Goal: Use online tool/utility: Utilize a website feature to perform a specific function

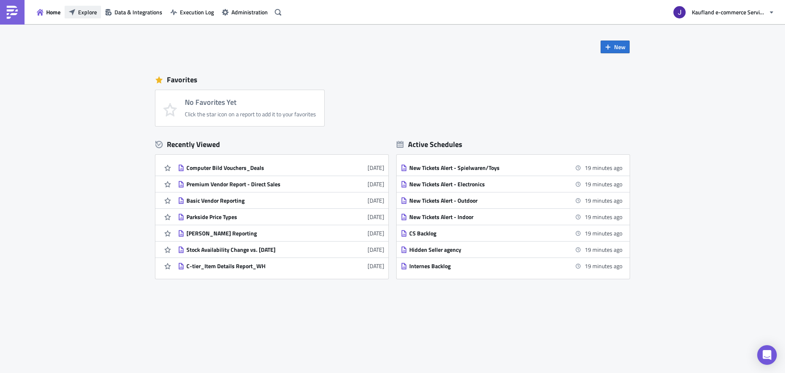
click at [88, 13] on span "Explore" at bounding box center [87, 12] width 19 height 9
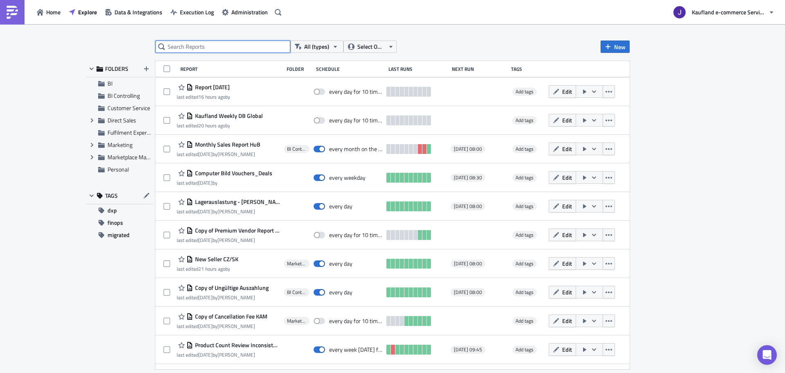
click at [190, 49] on input "text" at bounding box center [222, 46] width 135 height 12
type input "vendor report"
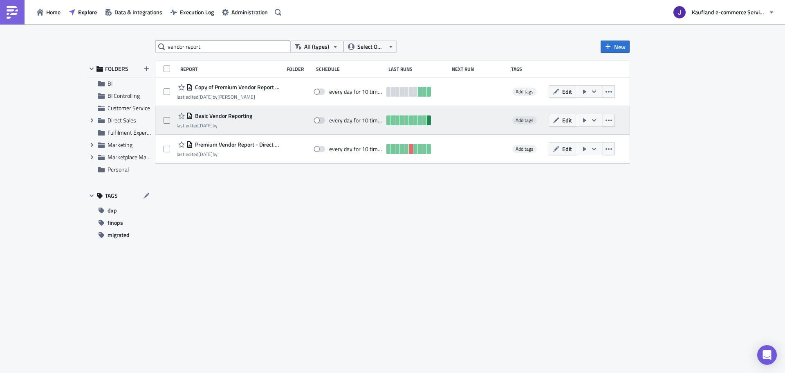
click at [430, 119] on link at bounding box center [429, 120] width 4 height 10
click at [595, 120] on icon "button" at bounding box center [594, 120] width 4 height 2
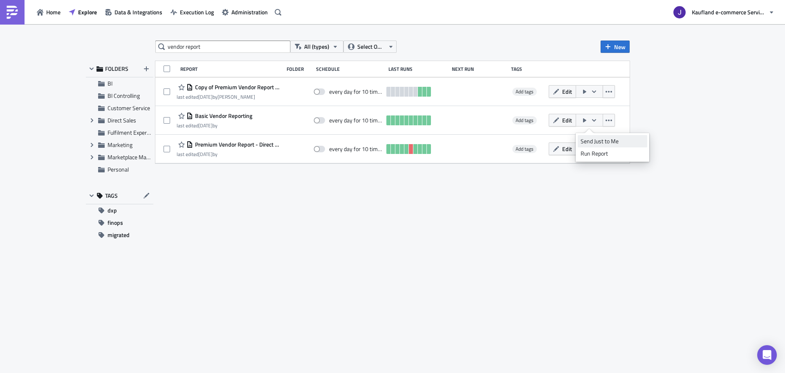
click at [596, 139] on div "Send Just to Me" at bounding box center [613, 141] width 64 height 8
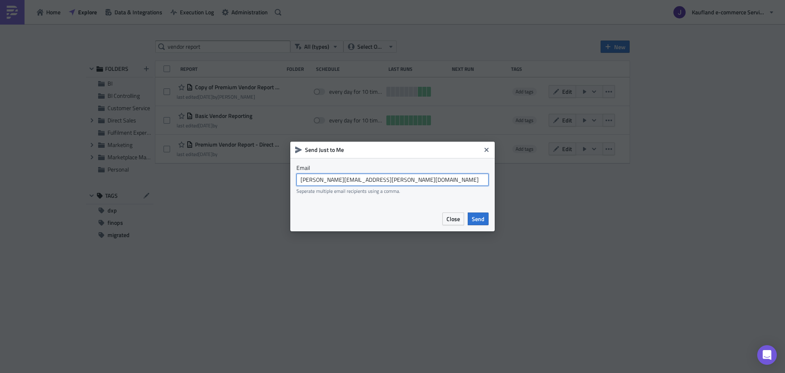
click at [335, 178] on input "johannes.janka@real-digital.de" at bounding box center [393, 179] width 192 height 12
type input "johannes.janka1@kaufland-ecommerce.com"
click at [477, 224] on button "Send" at bounding box center [478, 218] width 21 height 13
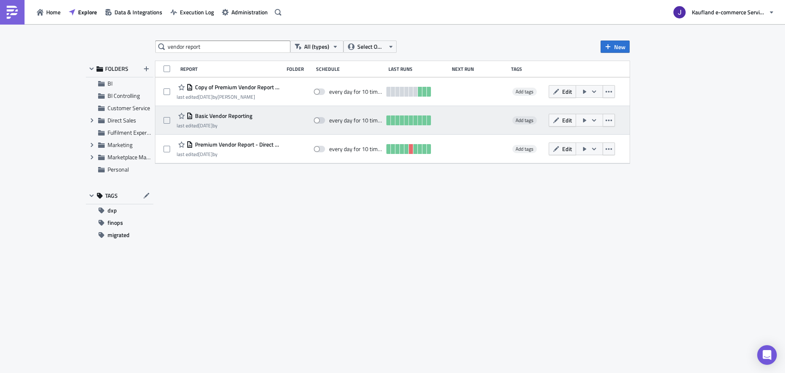
click at [592, 119] on icon "button" at bounding box center [594, 120] width 7 height 7
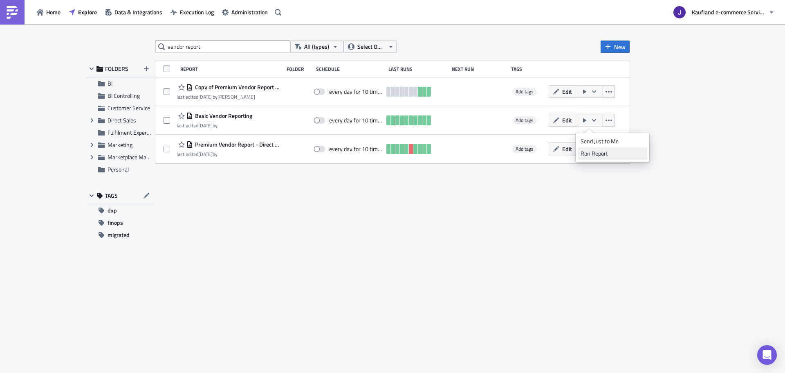
click at [596, 152] on div "Run Report" at bounding box center [613, 153] width 64 height 8
